Goal: Check status: Check status

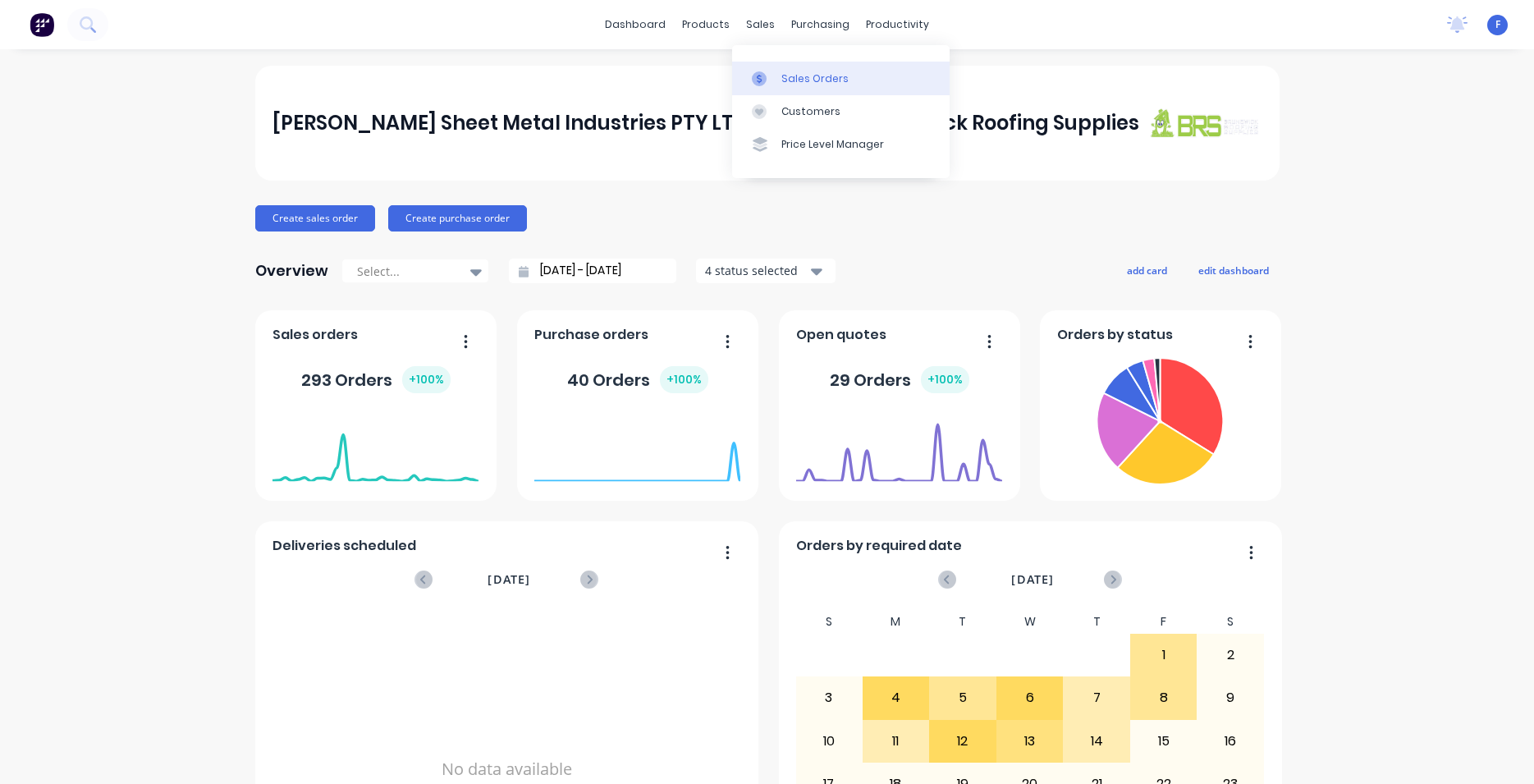
click at [846, 81] on link "Sales Orders" at bounding box center [840, 78] width 217 height 33
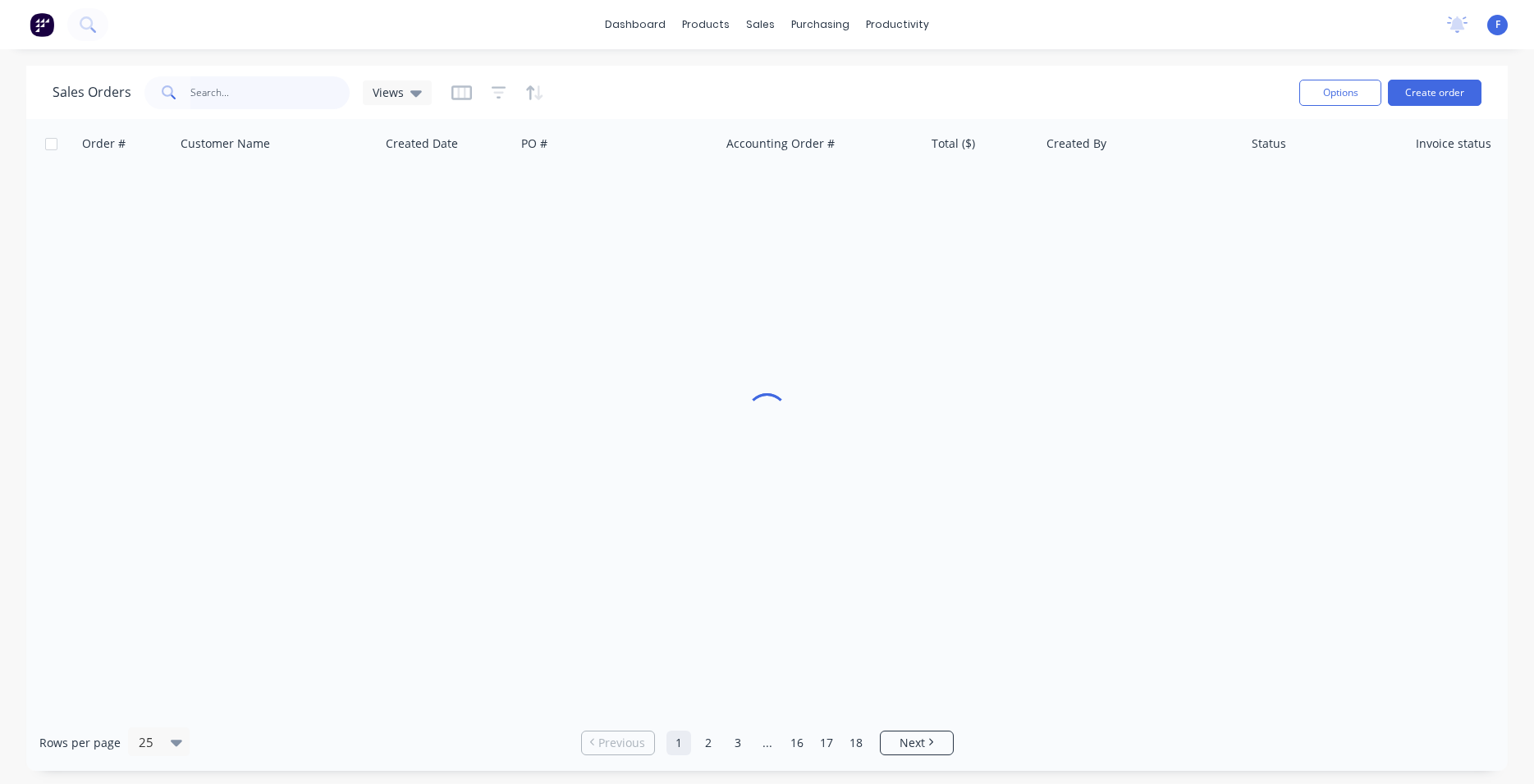
click at [232, 94] on input "text" at bounding box center [270, 93] width 160 height 33
type input "32132"
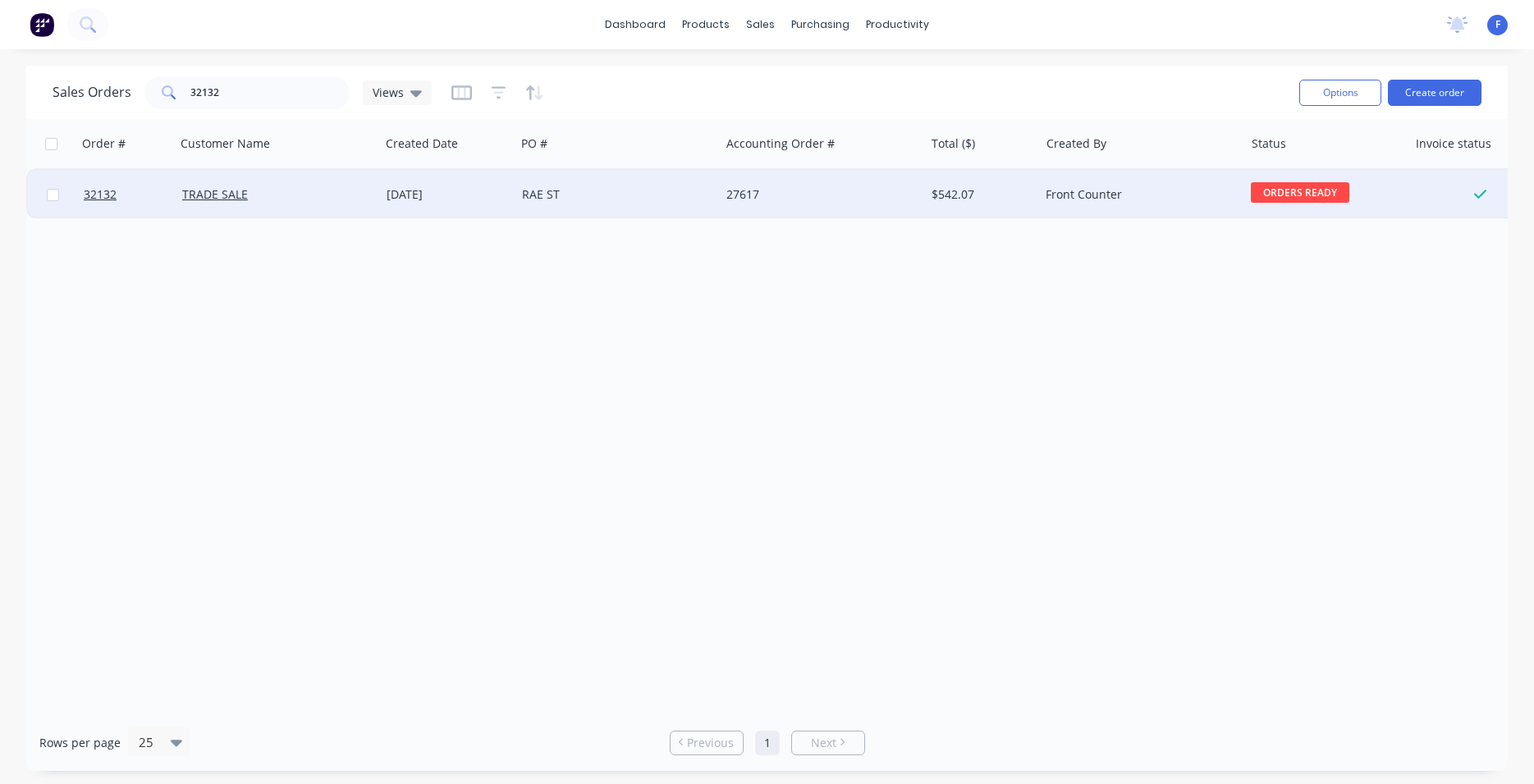
click at [662, 202] on div "RAE ST" at bounding box center [617, 194] width 204 height 49
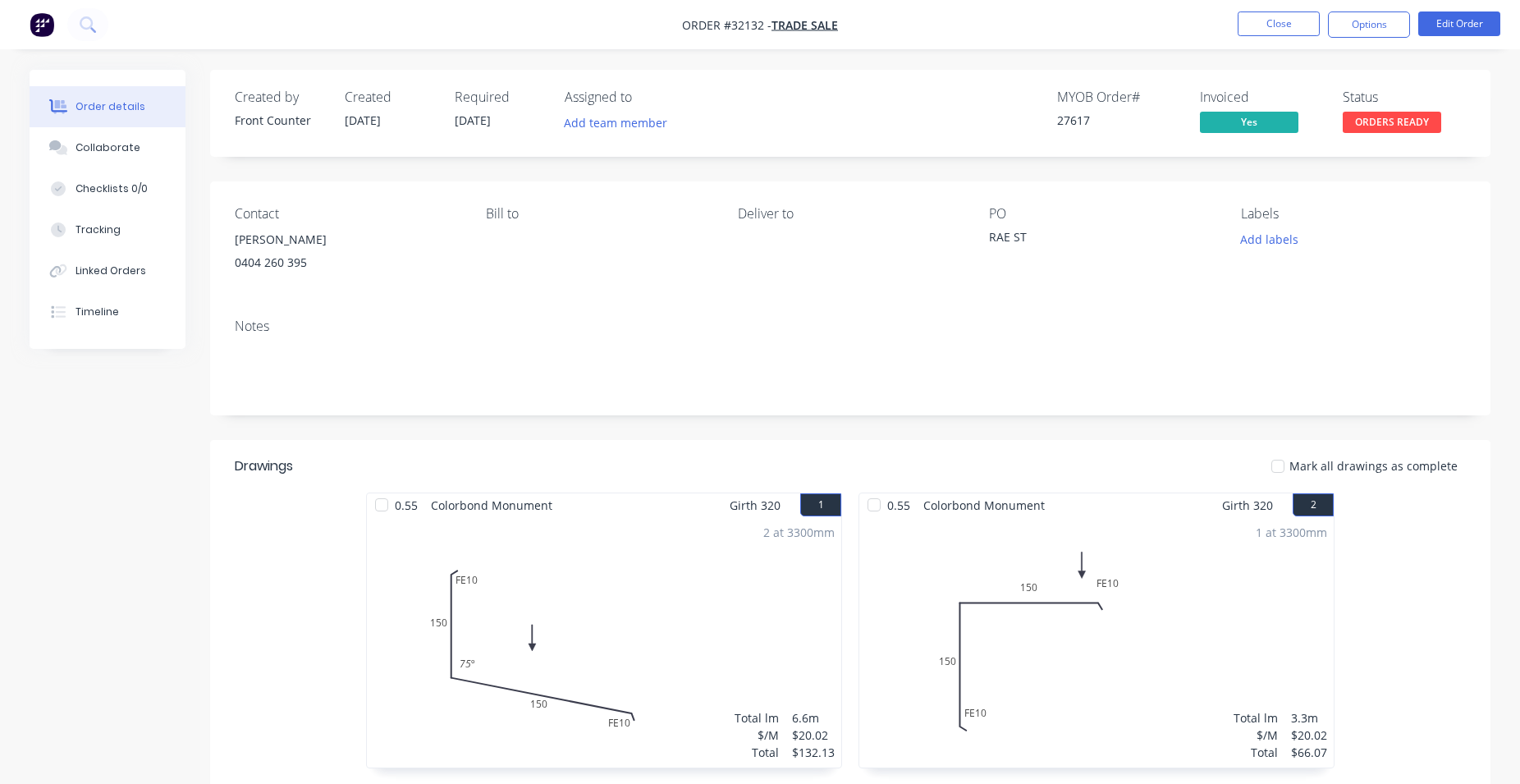
click at [1418, 120] on span "ORDERS READY" at bounding box center [1392, 122] width 99 height 21
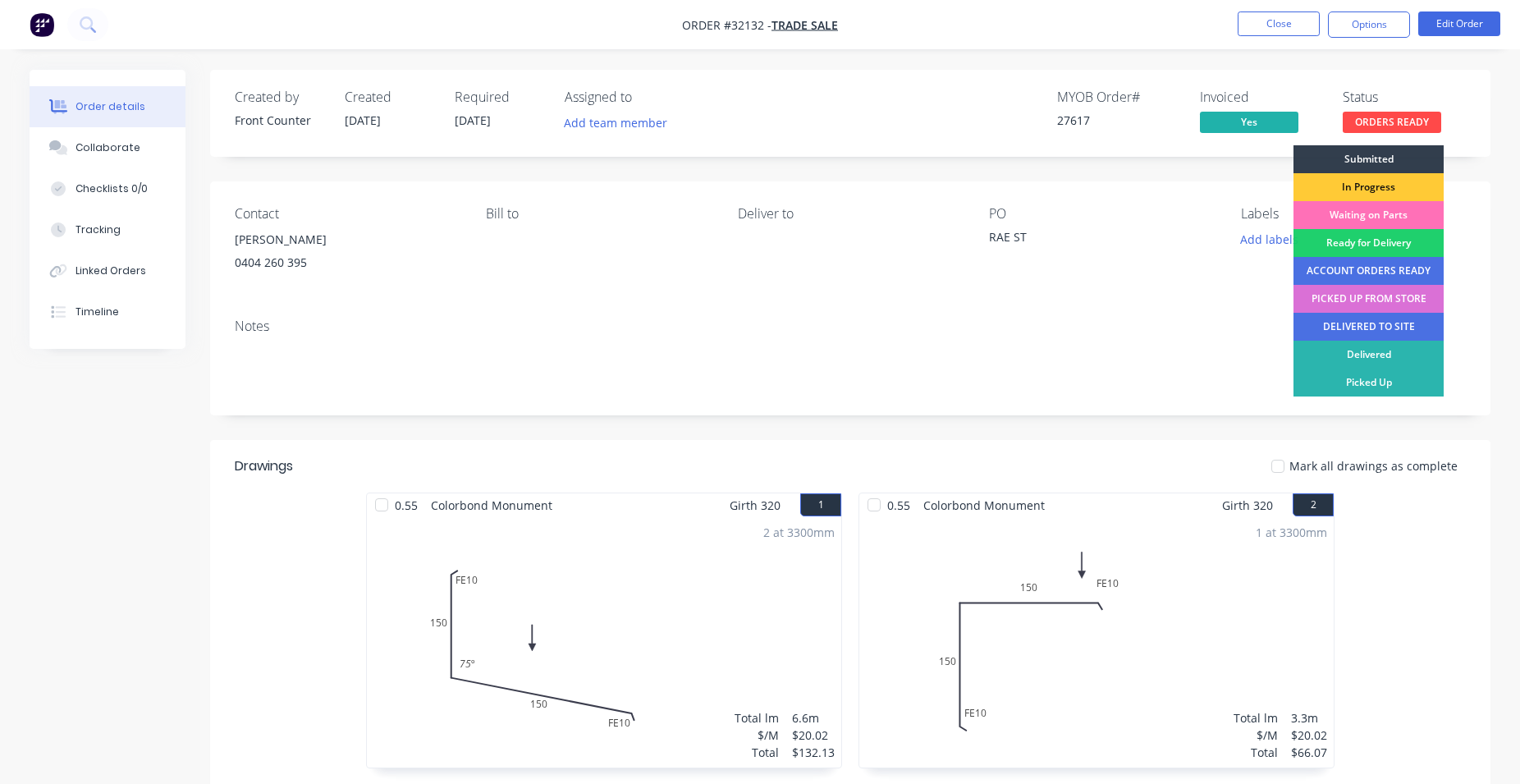
click at [1383, 302] on div "PICKED UP FROM STORE" at bounding box center [1368, 299] width 150 height 28
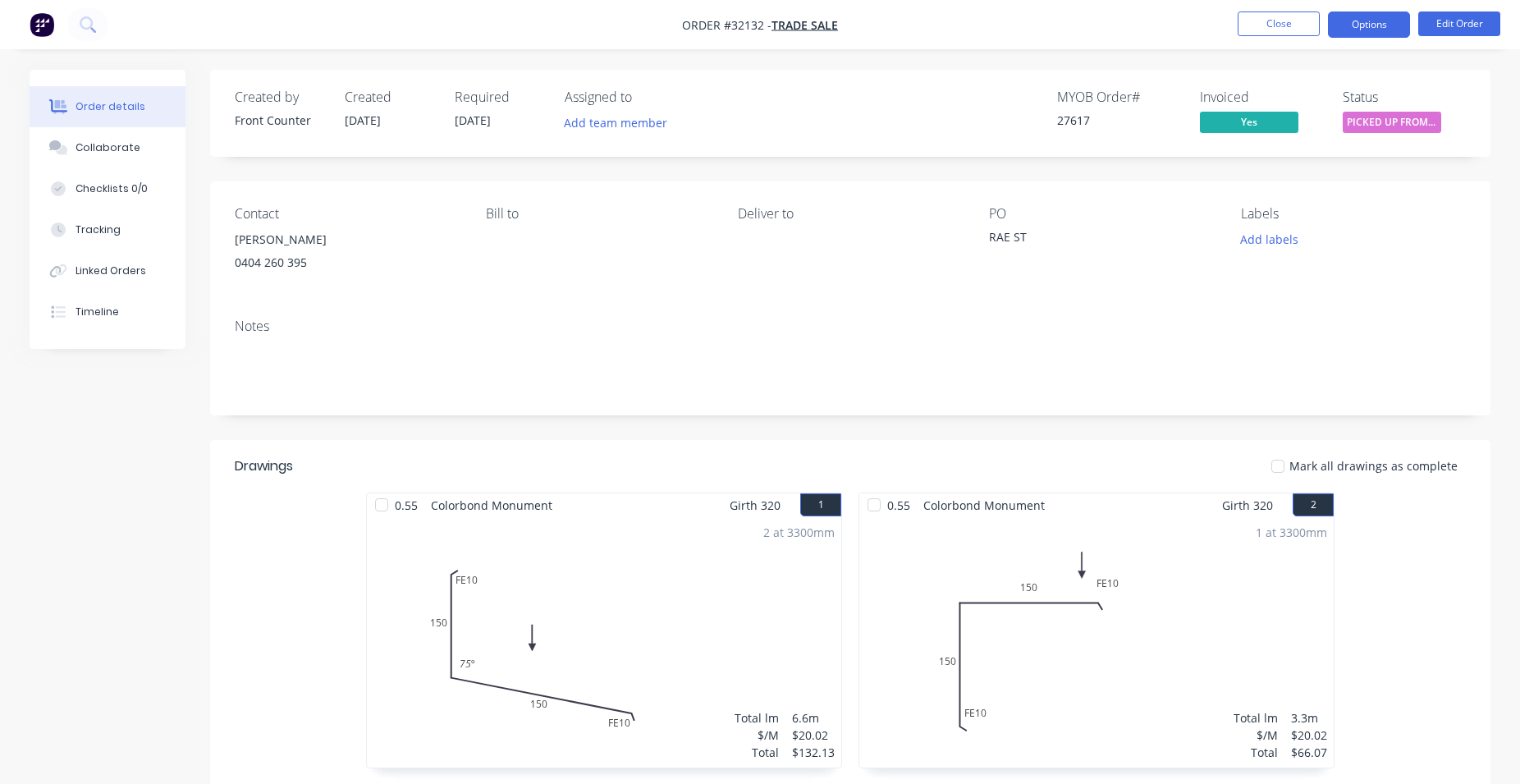
click at [1352, 27] on button "Options" at bounding box center [1369, 25] width 82 height 27
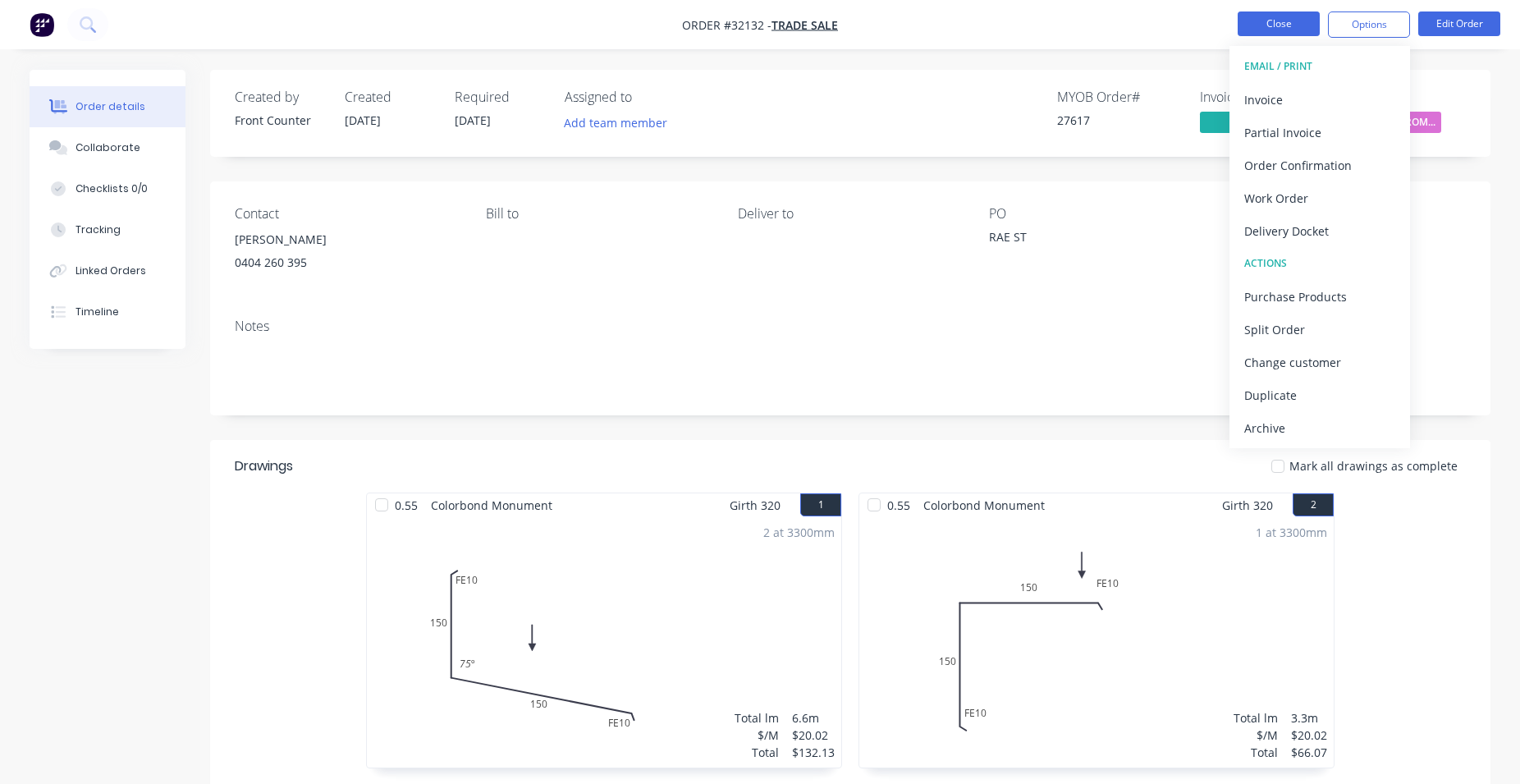
click at [1301, 31] on button "Close" at bounding box center [1279, 24] width 82 height 25
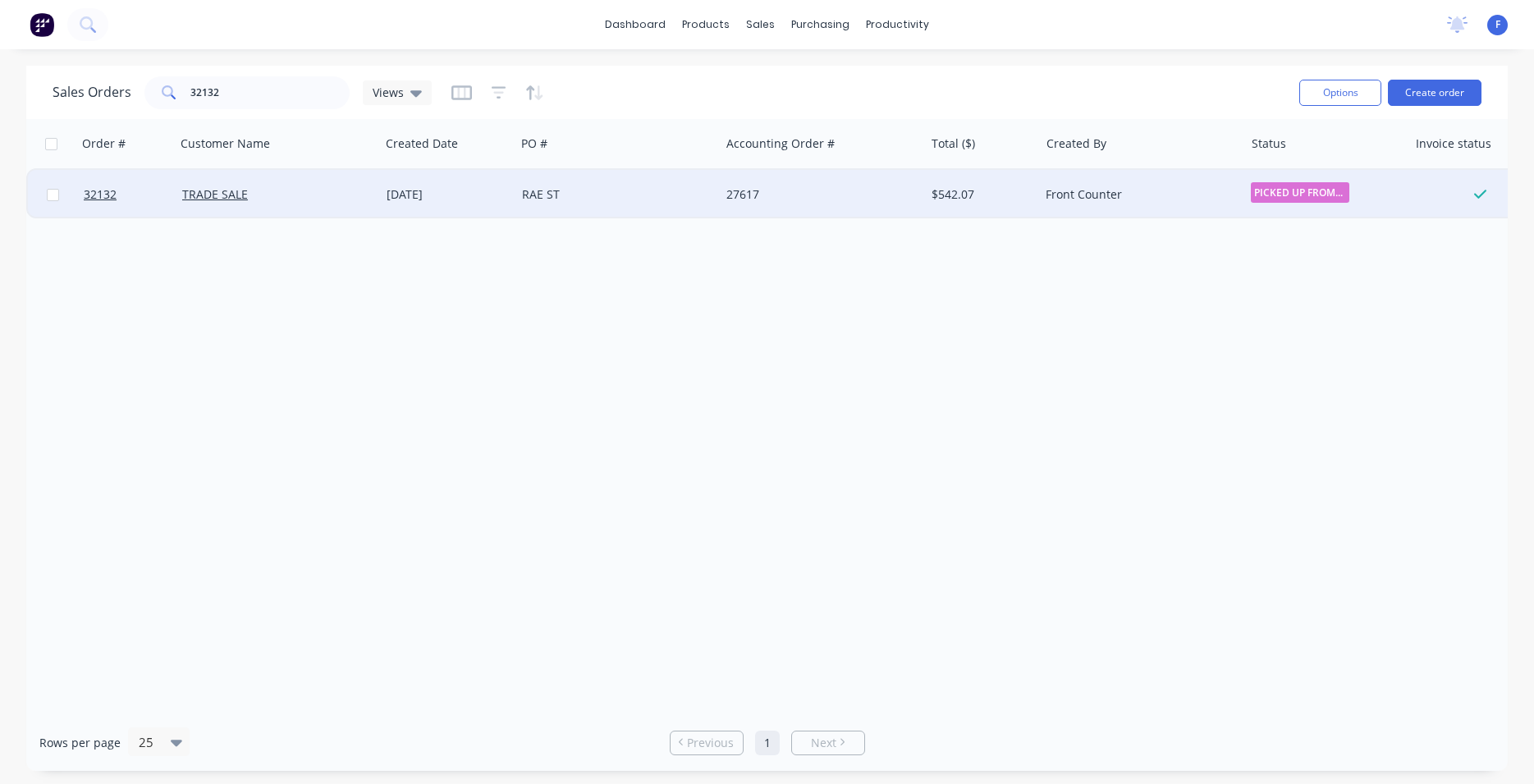
click at [1225, 203] on div "Front Counter" at bounding box center [1141, 194] width 204 height 49
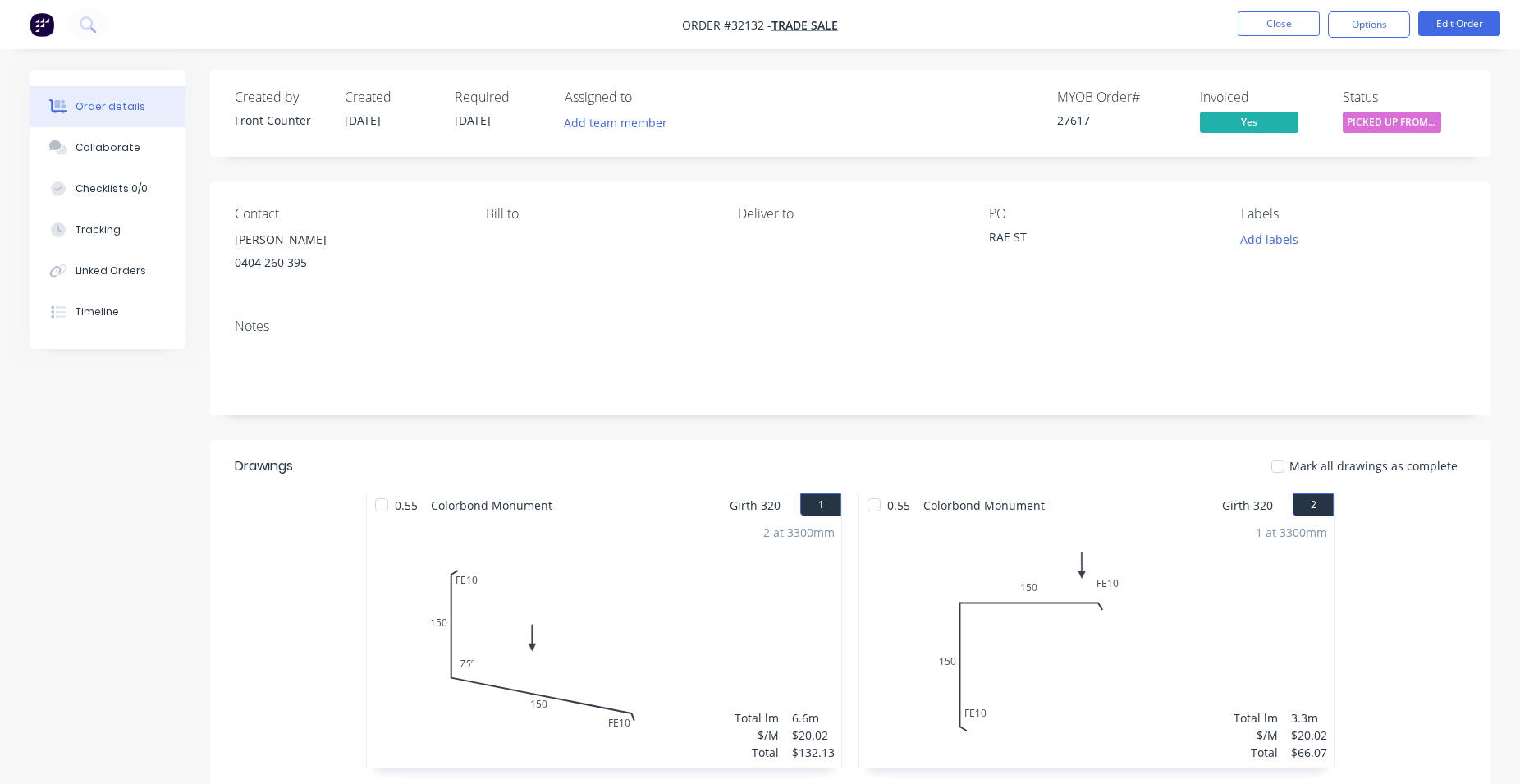
click at [1385, 32] on button "Options" at bounding box center [1369, 25] width 82 height 27
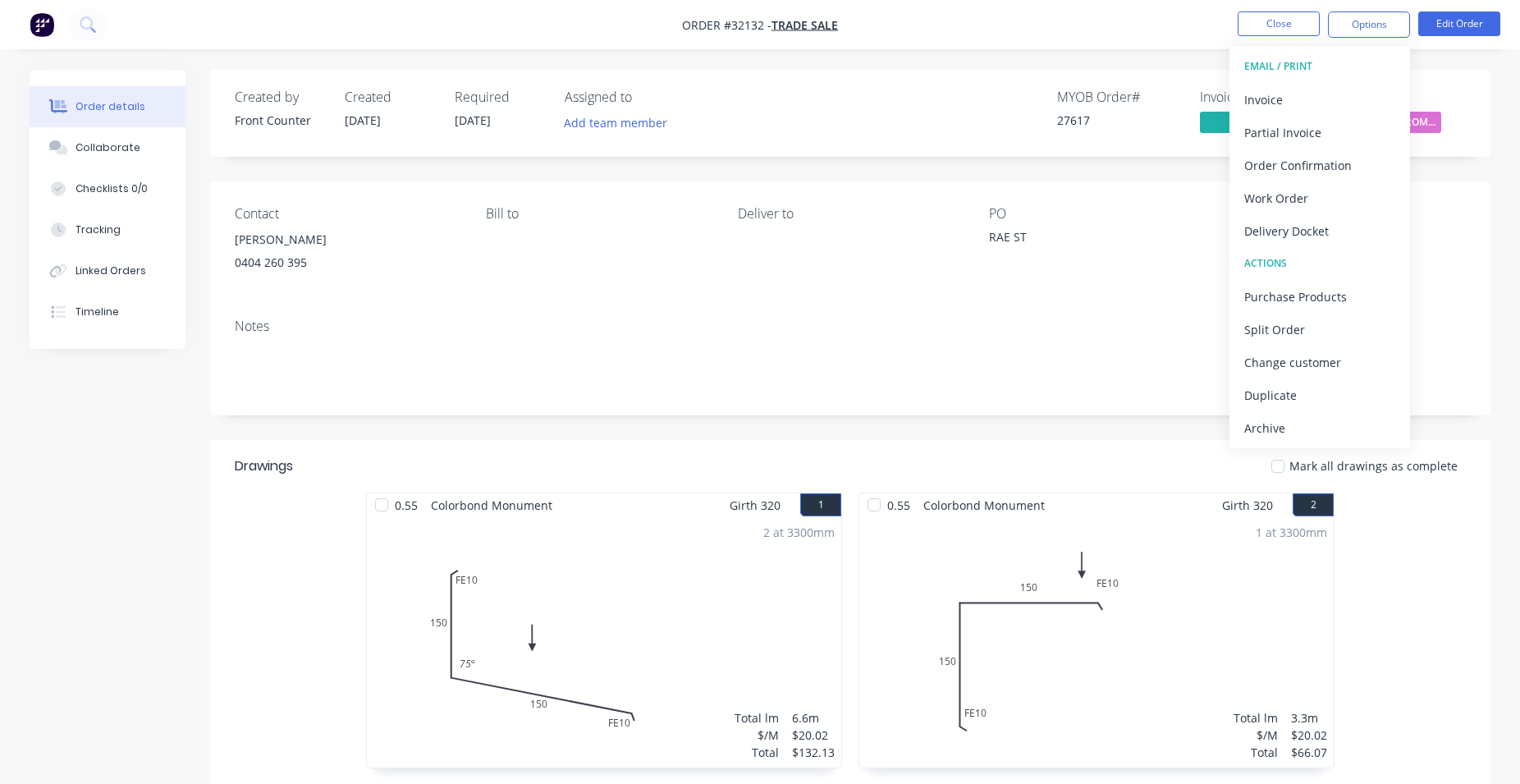
click at [1328, 424] on div "Archive" at bounding box center [1320, 428] width 151 height 24
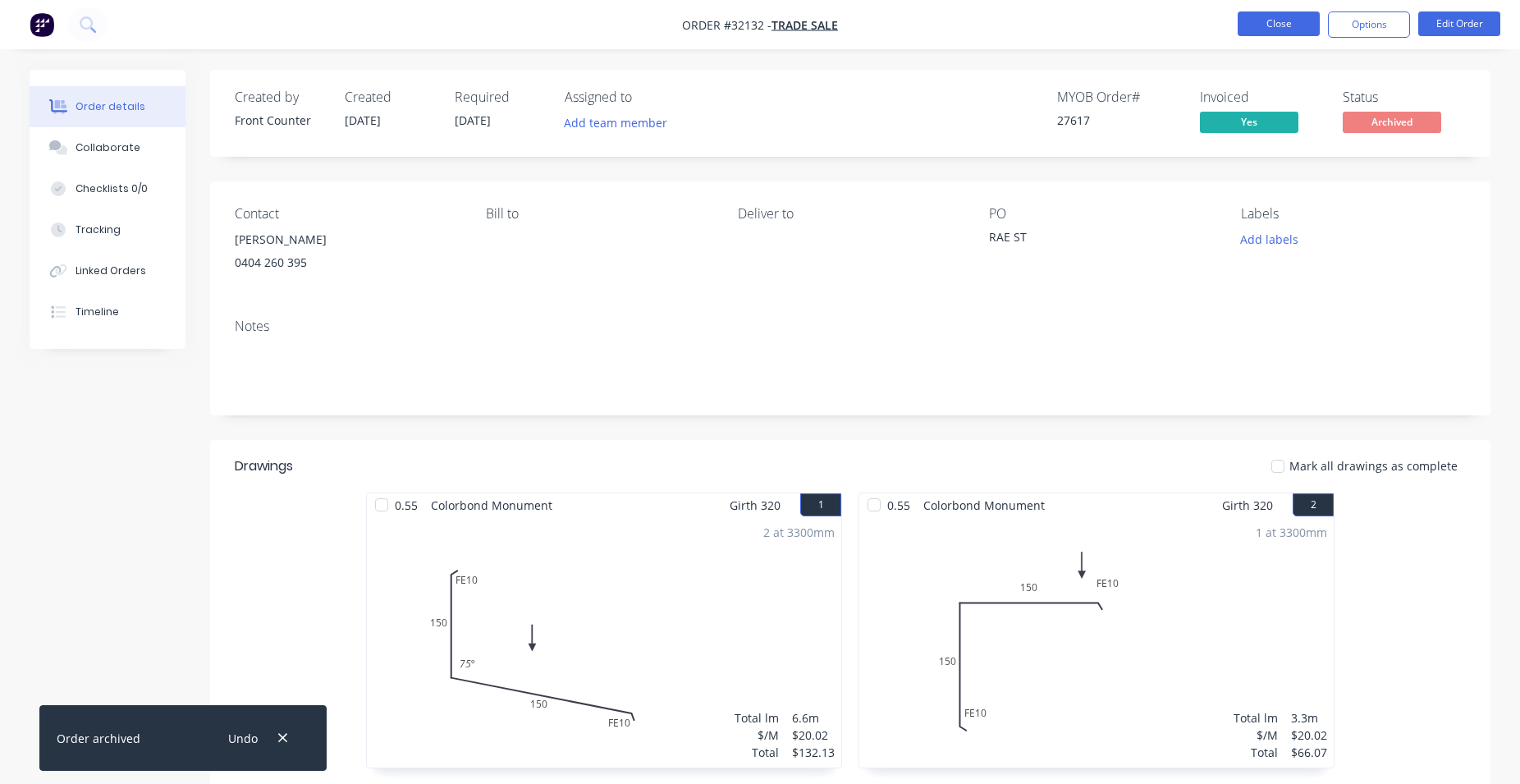
click at [1297, 20] on button "Close" at bounding box center [1279, 24] width 82 height 25
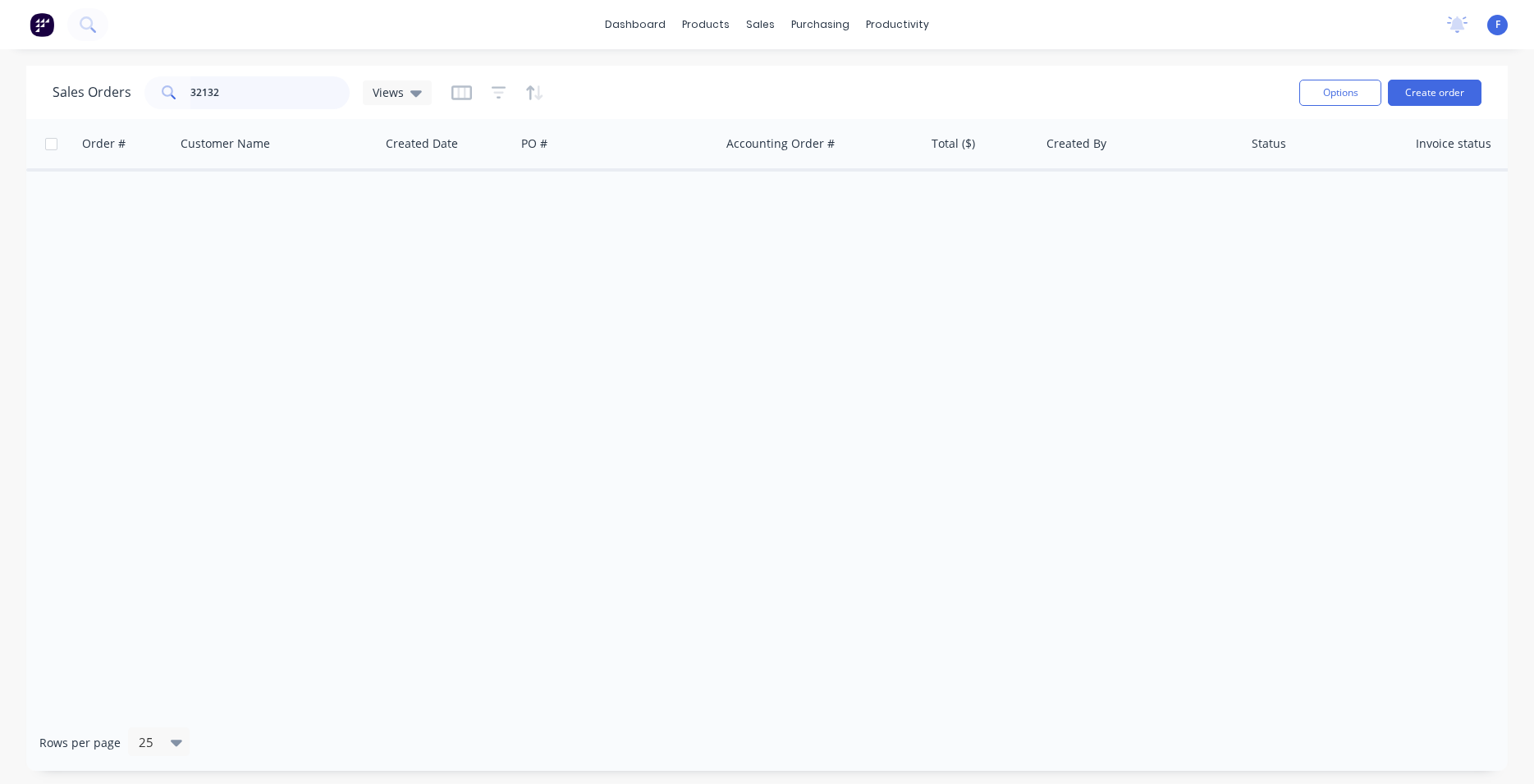
click at [272, 90] on input "32132" at bounding box center [270, 93] width 160 height 33
type input "3"
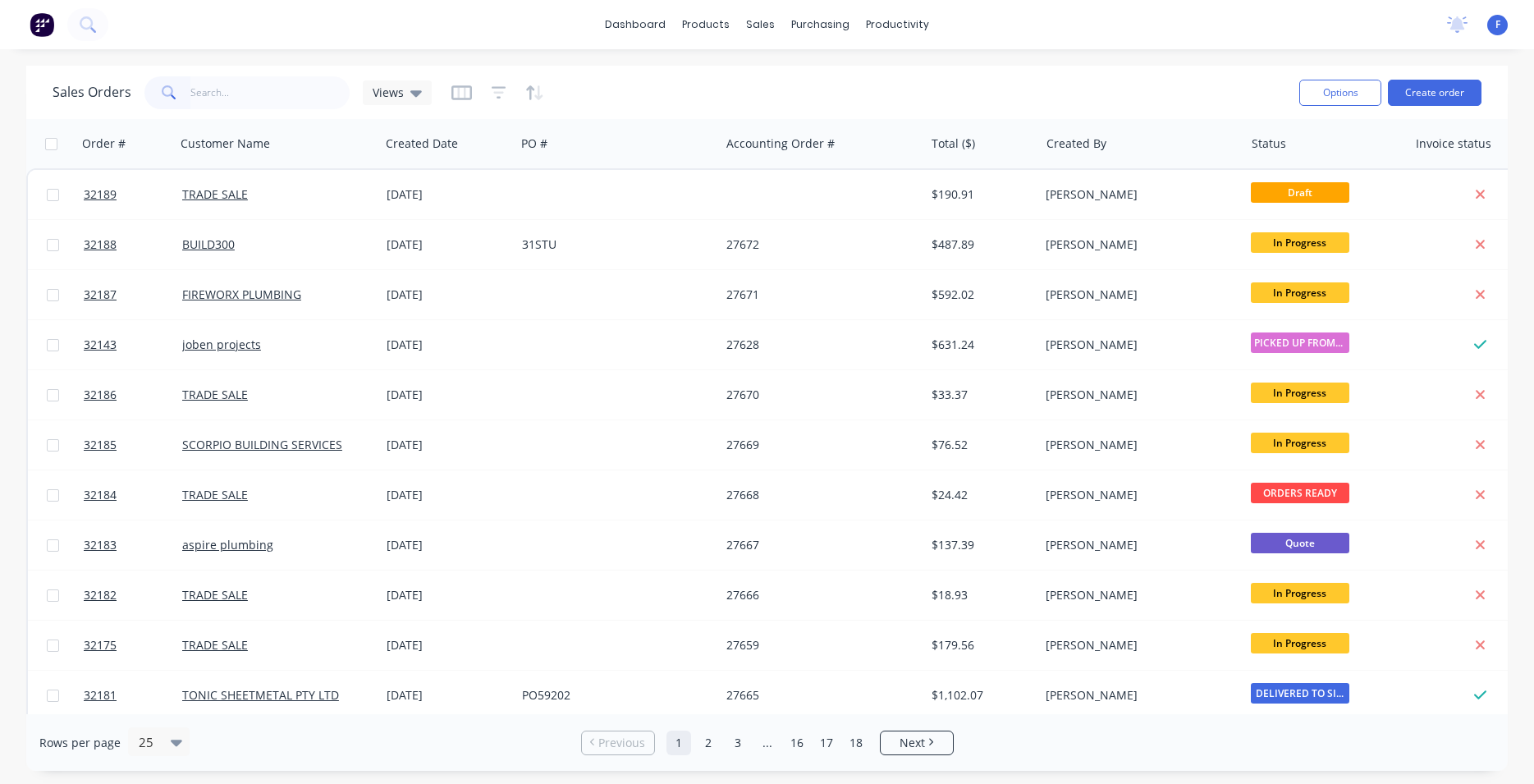
click at [42, 26] on img at bounding box center [42, 25] width 25 height 25
